Goal: Navigation & Orientation: Find specific page/section

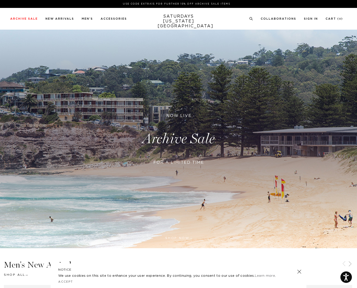
click at [186, 173] on link at bounding box center [178, 139] width 357 height 219
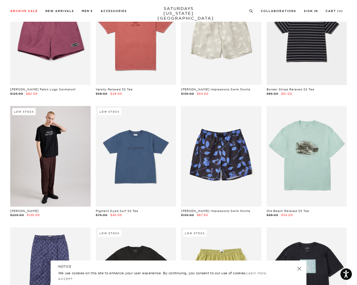
scroll to position [1164, 0]
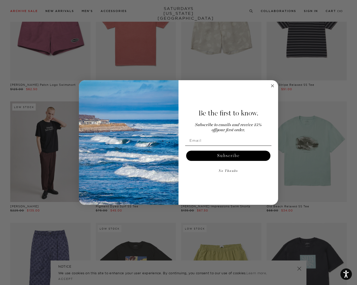
click at [274, 87] on circle "Close dialog" at bounding box center [273, 86] width 6 height 6
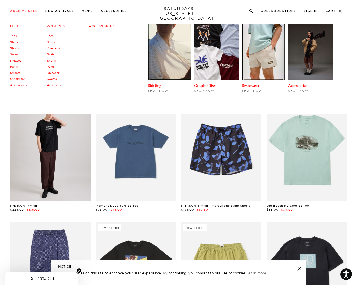
scroll to position [1165, 0]
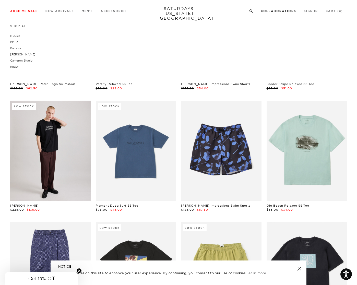
click at [278, 10] on link "Collaborations" at bounding box center [278, 11] width 35 height 3
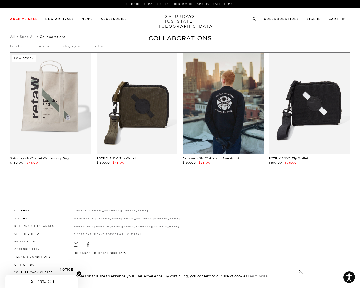
click at [182, 22] on link "SATURDAYS NEW YORK CITY" at bounding box center [180, 21] width 42 height 15
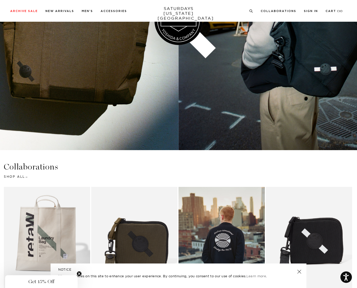
scroll to position [1084, 0]
